Goal: Find specific page/section: Find specific page/section

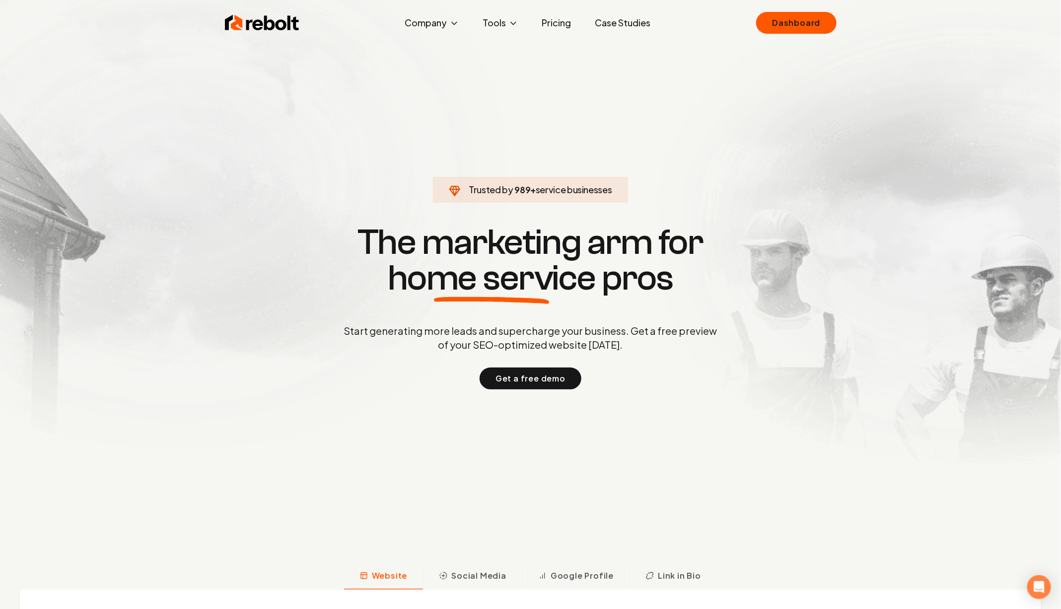
drag, startPoint x: 739, startPoint y: 54, endPoint x: 770, endPoint y: 37, distance: 35.6
click at [739, 54] on section "Trusted by 989 + service businesses The marketing arm for home service pros Sta…" at bounding box center [531, 306] width 493 height 548
click at [795, 27] on link "Dashboard" at bounding box center [796, 23] width 80 height 22
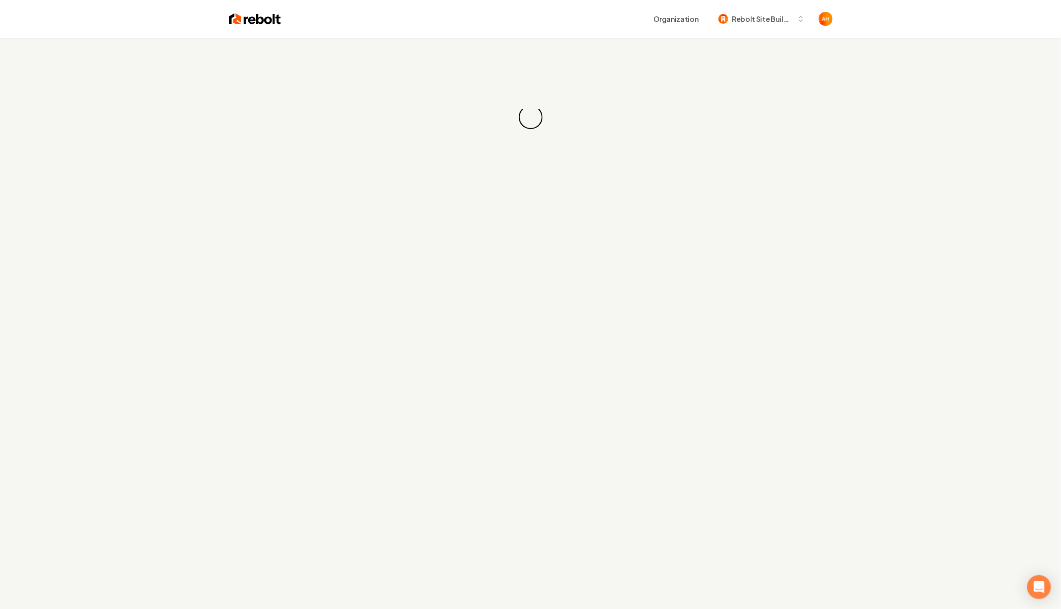
click at [541, 39] on div "Loading... Loading..." at bounding box center [530, 117] width 1061 height 159
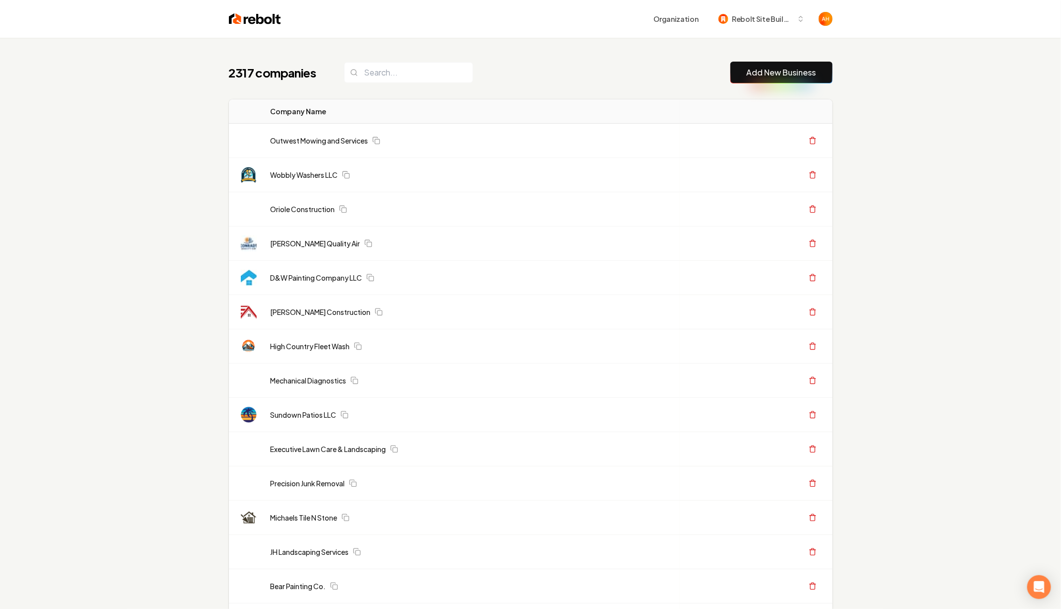
click at [575, 17] on div "Organization Rebolt Site Builder" at bounding box center [557, 19] width 552 height 18
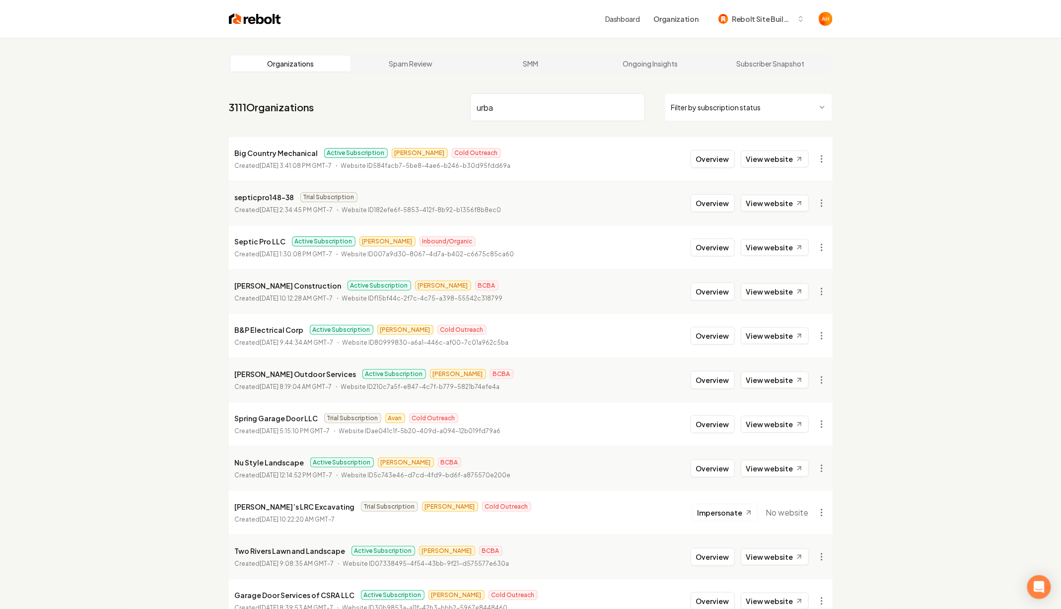
type input "urban"
